Goal: Communication & Community: Ask a question

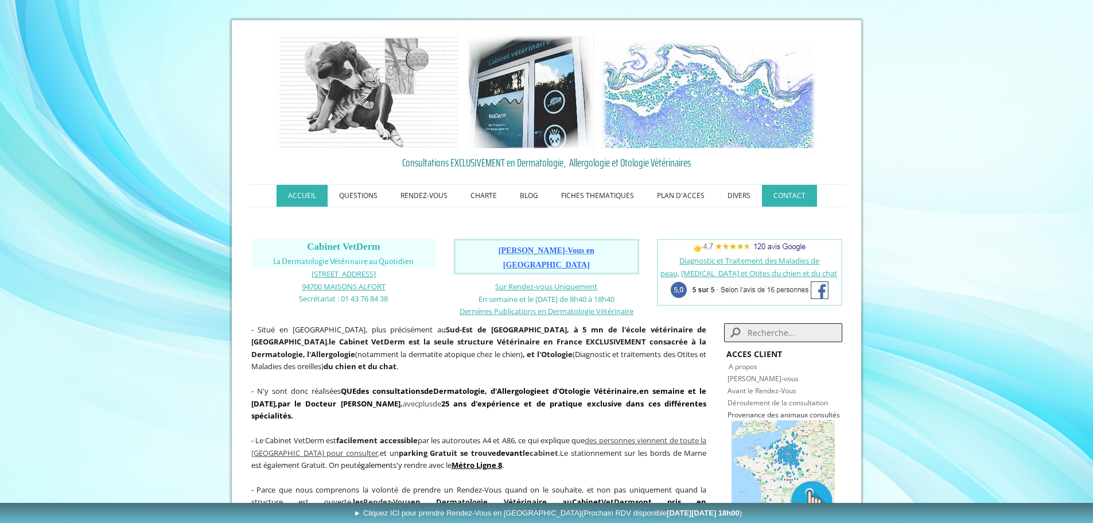
click at [780, 189] on link "CONTACT" at bounding box center [789, 196] width 55 height 22
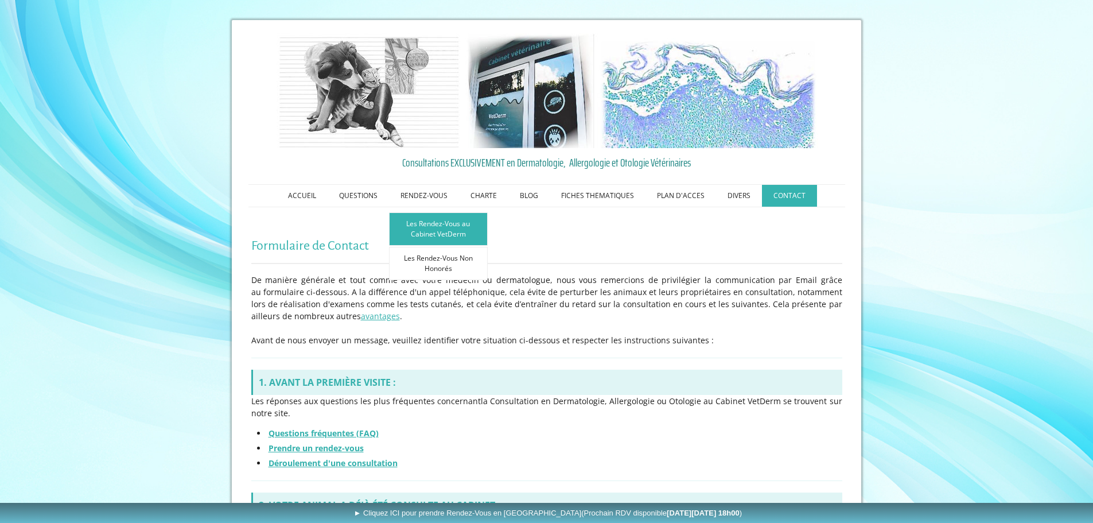
click at [450, 228] on link "Les Rendez-Vous au Cabinet VetDerm" at bounding box center [438, 228] width 99 height 33
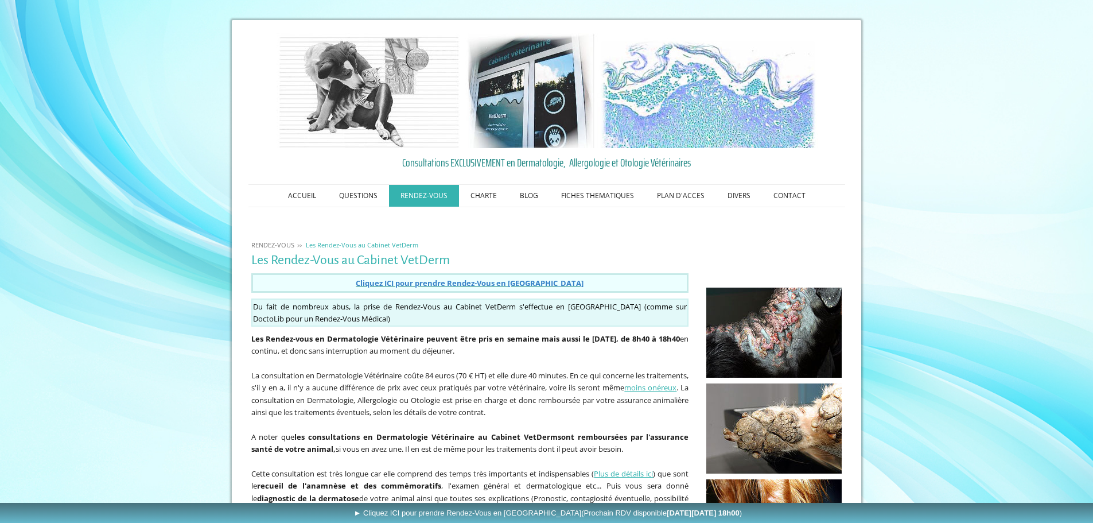
click at [512, 283] on span "Cliquez ICI pour prendre Rendez-Vous en Ligne" at bounding box center [470, 283] width 228 height 10
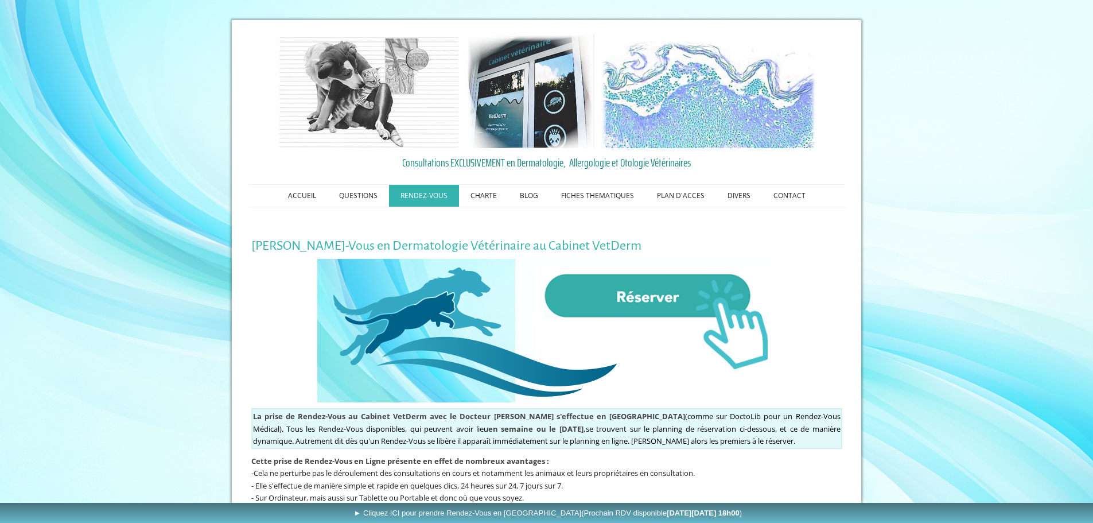
click at [653, 286] on img at bounding box center [546, 330] width 459 height 143
click at [784, 193] on link "CONTACT" at bounding box center [789, 196] width 55 height 22
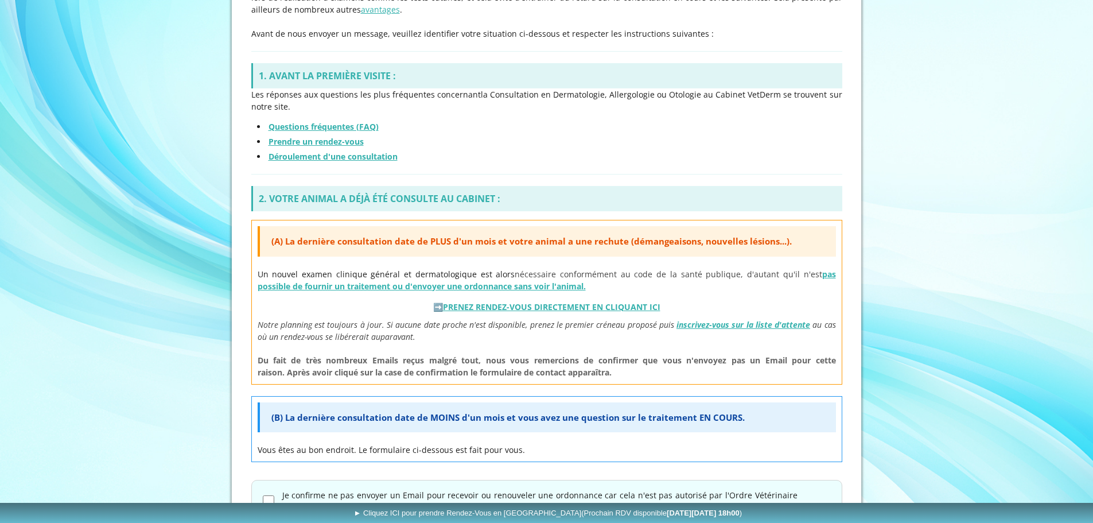
scroll to position [399, 0]
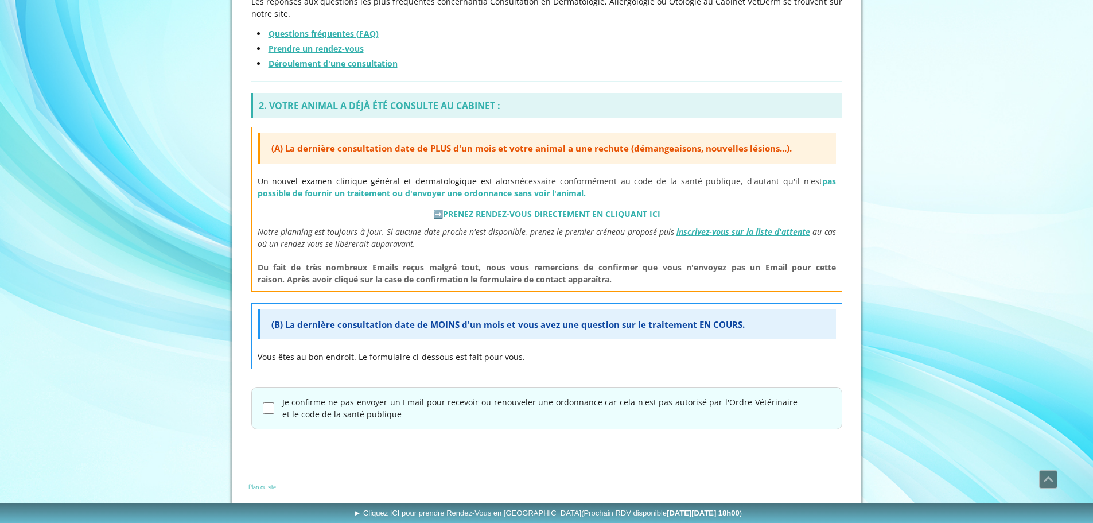
click at [273, 409] on input "Je confirme ne pas envoyer un Email pour recevoir ou renouveler une ordonnance …" at bounding box center [268, 407] width 11 height 11
checkbox input "true"
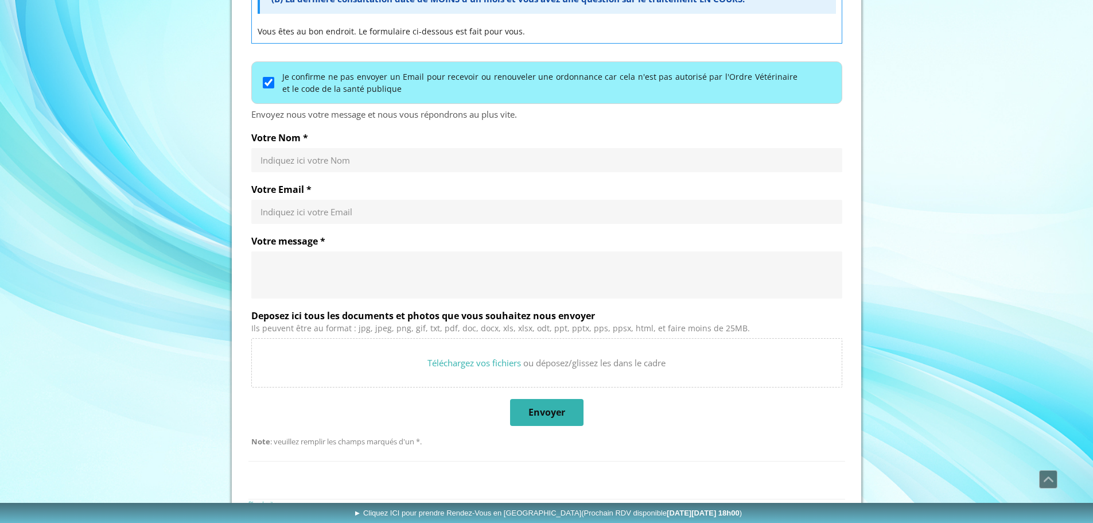
scroll to position [742, 0]
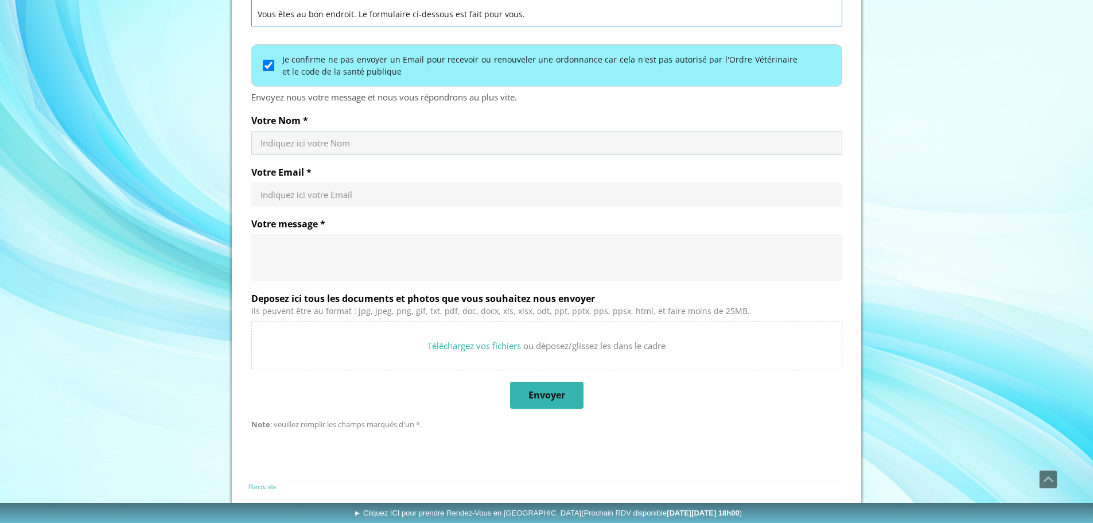
click at [281, 143] on input "Votre Nom *" at bounding box center [547, 142] width 573 height 11
type input "[PERSON_NAME]"
type input "[EMAIL_ADDRESS][DOMAIN_NAME]"
click at [320, 242] on textarea "Votre message *" at bounding box center [547, 257] width 573 height 34
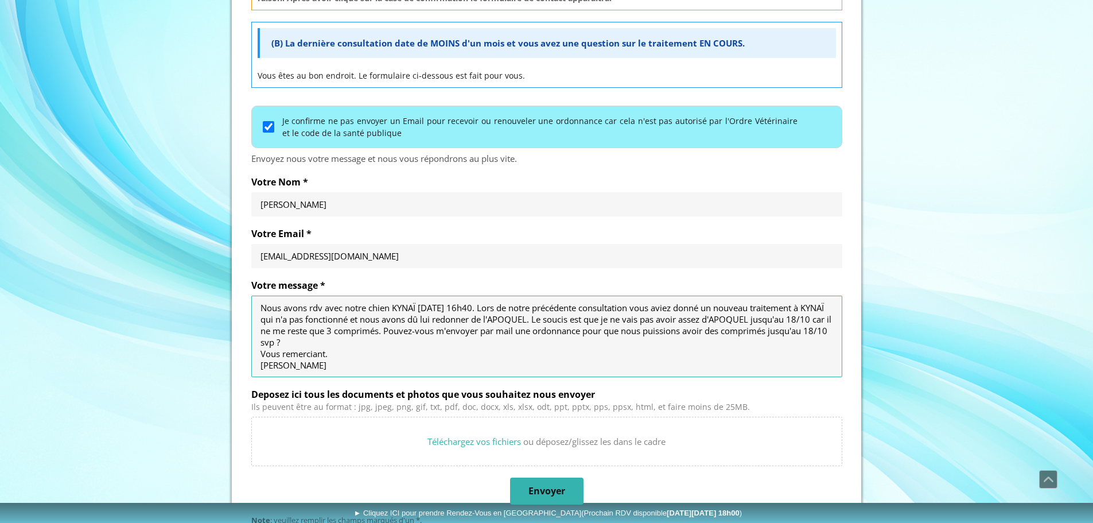
scroll to position [0, 0]
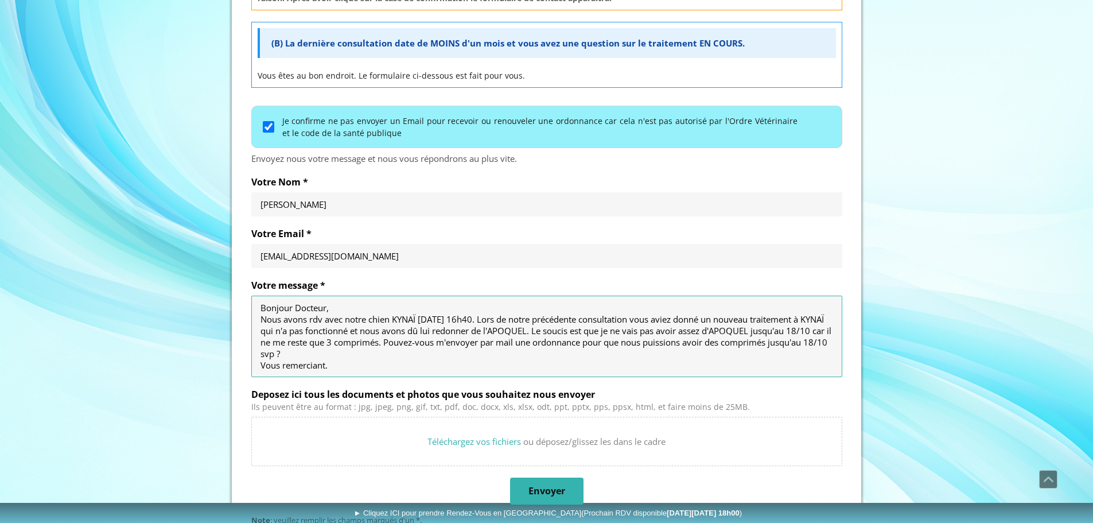
type textarea "Bonjour Docteur, Nous avons rdv avec notre chien KYNAÏ [DATE] 16h40. Lors de no…"
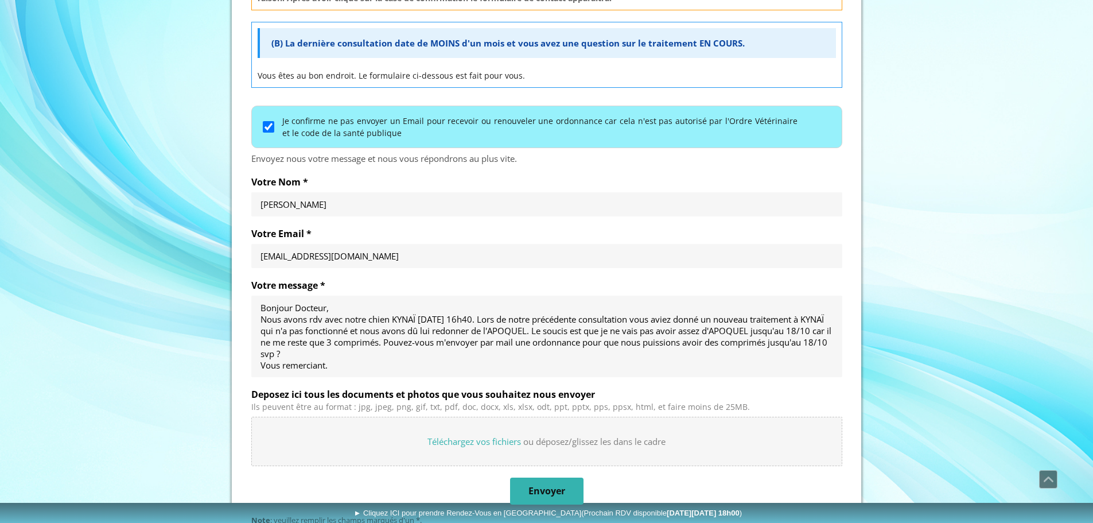
drag, startPoint x: 572, startPoint y: 445, endPoint x: 516, endPoint y: 428, distance: 57.7
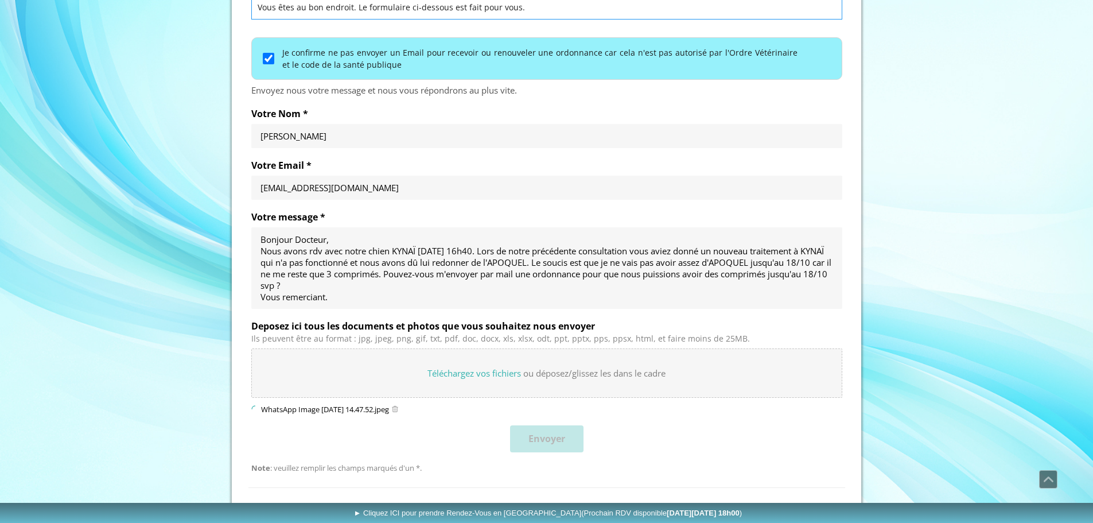
scroll to position [776, 0]
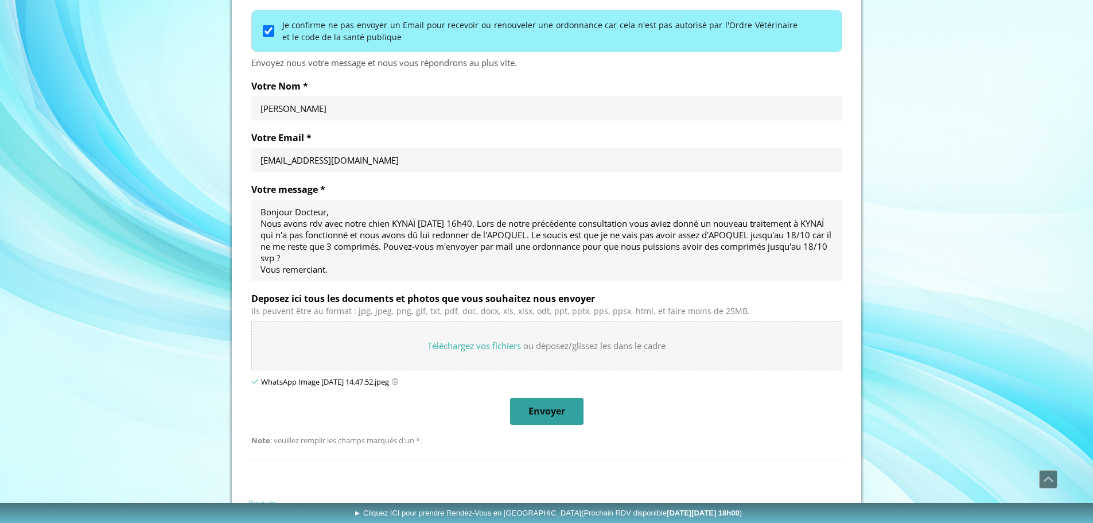
click at [568, 413] on span "Envoyer" at bounding box center [546, 411] width 71 height 25
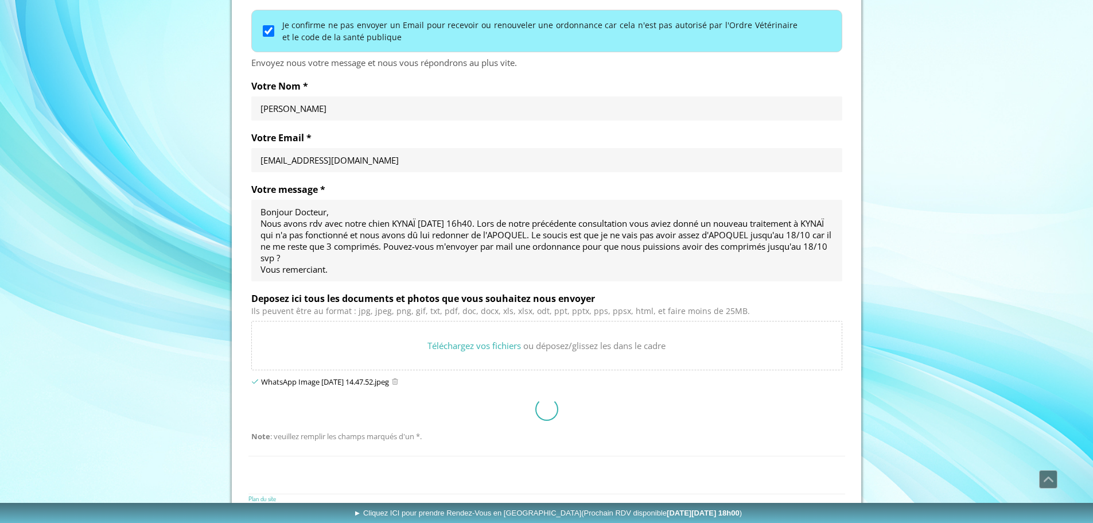
scroll to position [511, 0]
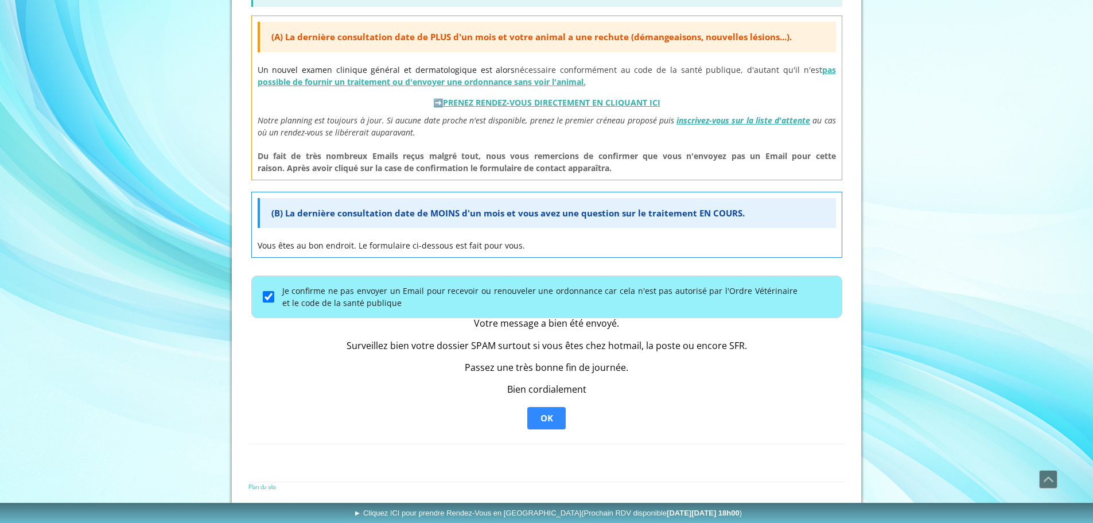
click at [545, 422] on span "OK" at bounding box center [547, 418] width 13 height 11
